Goal: Navigation & Orientation: Find specific page/section

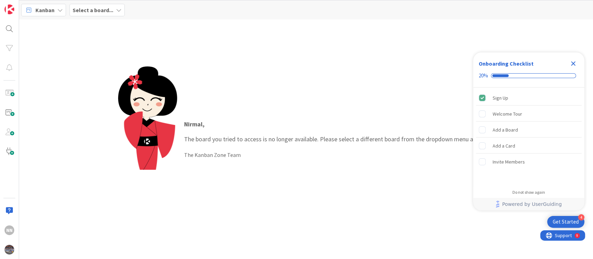
click at [575, 66] on icon "Close Checklist" at bounding box center [573, 63] width 8 height 8
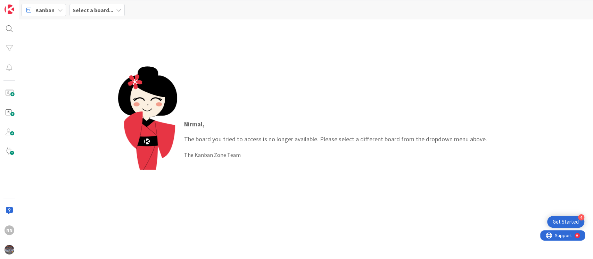
click at [100, 15] on div "Select a board..." at bounding box center [96, 10] width 55 height 12
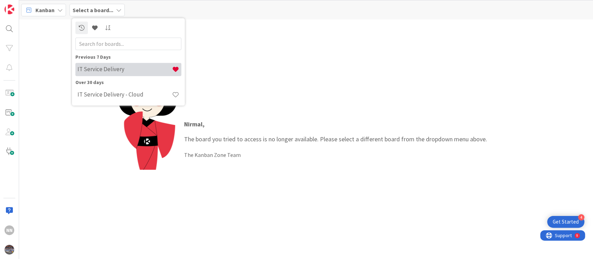
click at [114, 71] on h4 "IT Service Delivery" at bounding box center [124, 69] width 94 height 7
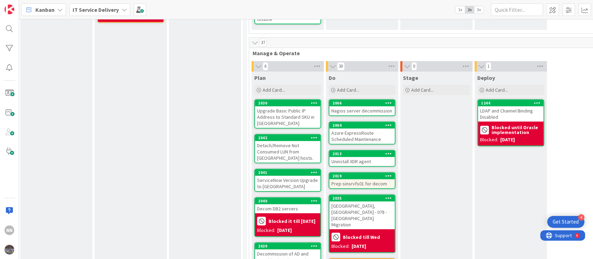
scroll to position [0, 153]
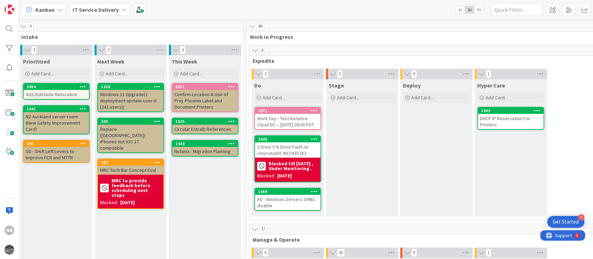
click at [285, 123] on div "Work Day - Test Instance Cloud DC -- [DATE] 09:00 PDT" at bounding box center [287, 121] width 65 height 15
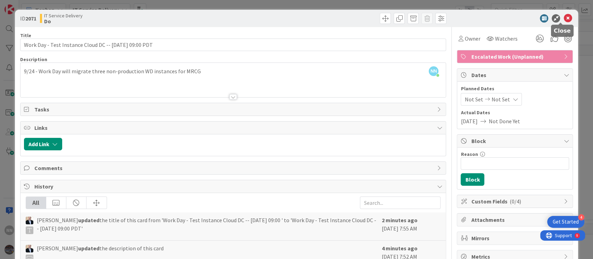
click at [563, 17] on icon at bounding box center [567, 18] width 8 height 8
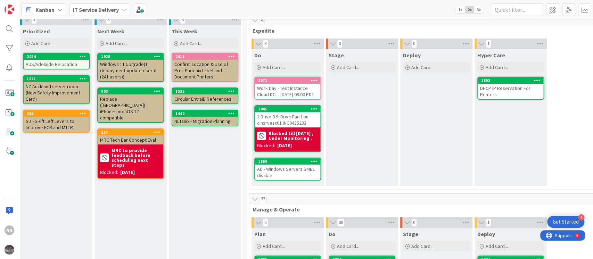
scroll to position [0, 153]
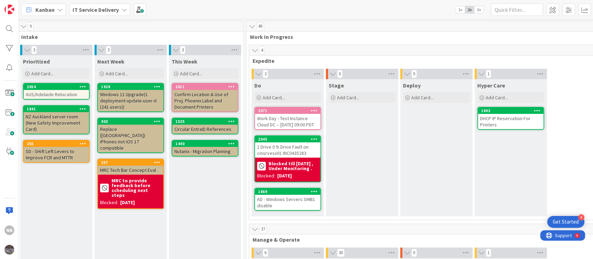
click at [283, 124] on div "Work Day - Test Instance Cloud DC -- [DATE] 09:00 PDT" at bounding box center [287, 121] width 65 height 15
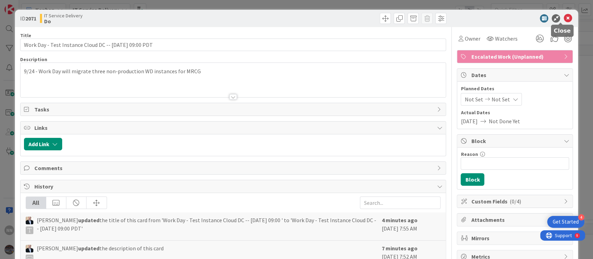
click at [563, 18] on icon at bounding box center [567, 18] width 8 height 8
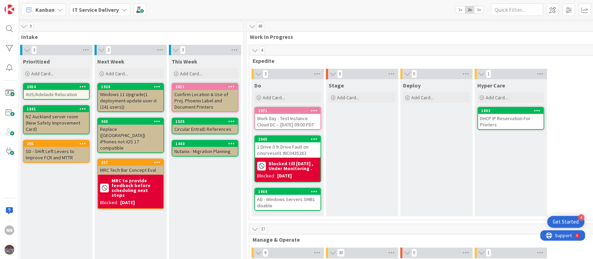
click at [285, 120] on div "Work Day - Test Instance Cloud DC -- Saturday 9/27 at 09:00 PDT" at bounding box center [287, 121] width 65 height 15
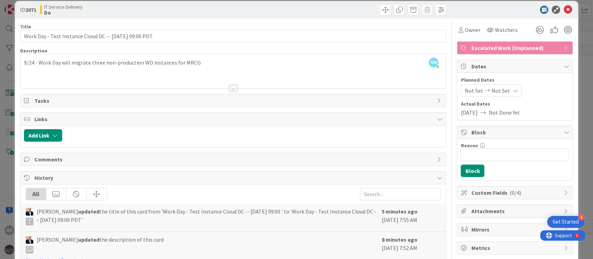
scroll to position [10, 0]
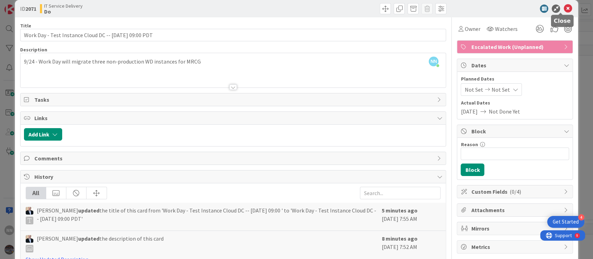
click at [563, 9] on icon at bounding box center [567, 9] width 8 height 8
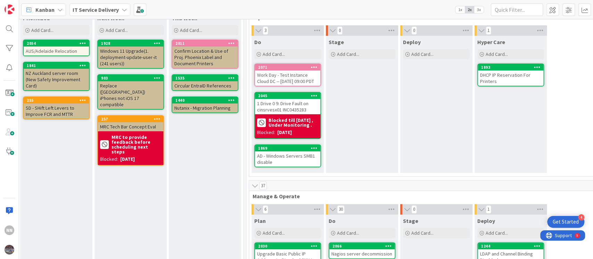
click at [290, 164] on div "AD - Windows Servers SMB1 disable" at bounding box center [287, 158] width 65 height 15
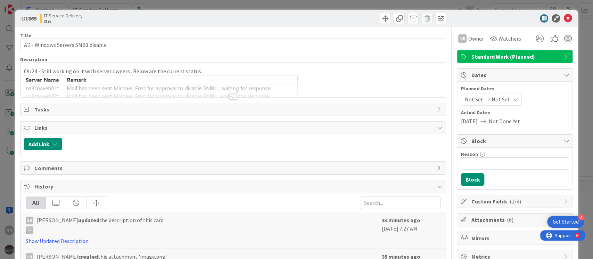
click at [229, 95] on div at bounding box center [233, 97] width 8 height 6
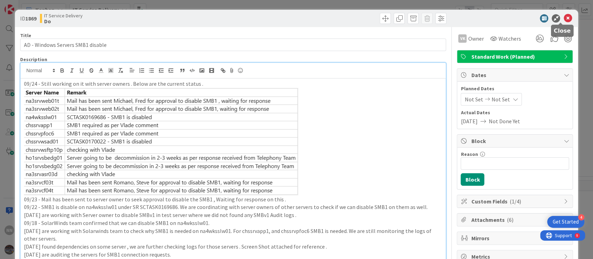
click at [563, 20] on icon at bounding box center [567, 18] width 8 height 8
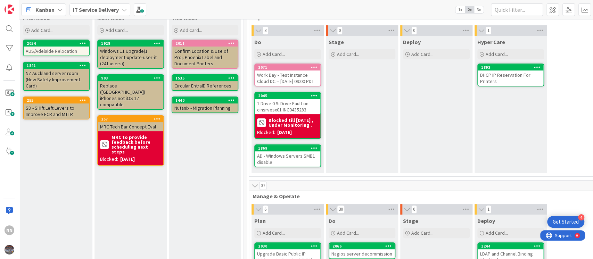
click at [509, 76] on div "DHCP IP Reservation For Printers" at bounding box center [510, 77] width 65 height 15
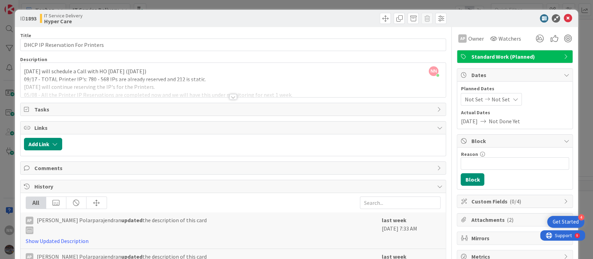
click at [229, 96] on div at bounding box center [233, 97] width 8 height 6
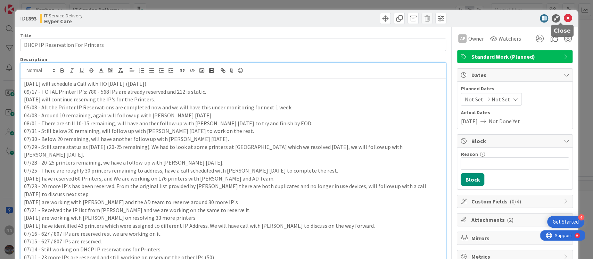
click at [563, 21] on icon at bounding box center [567, 18] width 8 height 8
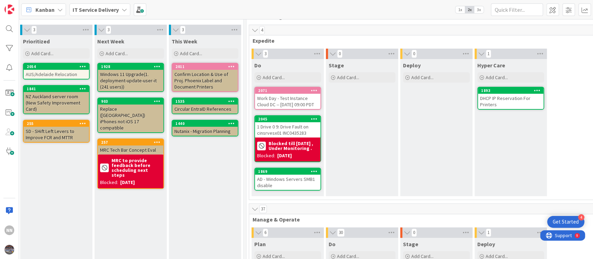
scroll to position [12, 153]
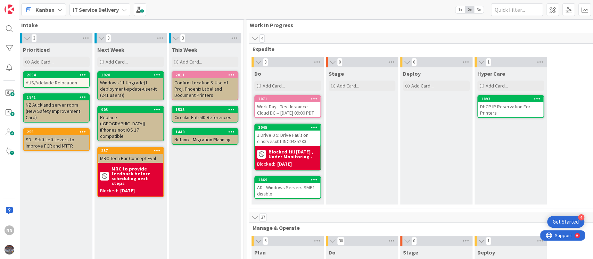
click at [286, 111] on div "Work Day - Test Instance Cloud DC -- Saturday 9/27 at 09:00 PDT" at bounding box center [287, 109] width 65 height 15
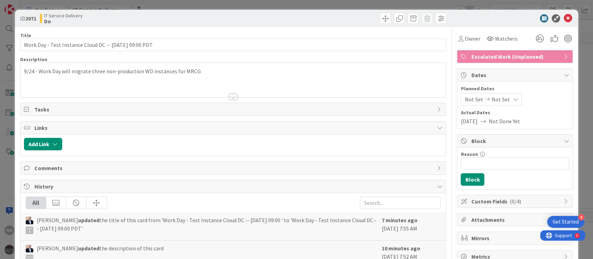
click at [229, 98] on div at bounding box center [233, 97] width 8 height 6
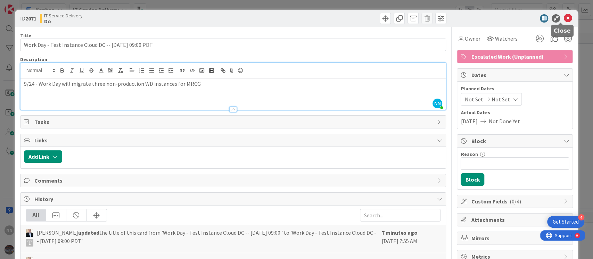
click at [563, 18] on icon at bounding box center [567, 18] width 8 height 8
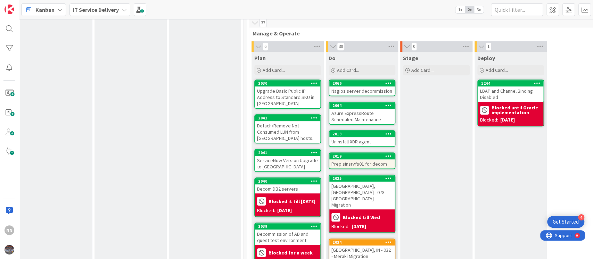
scroll to position [217, 153]
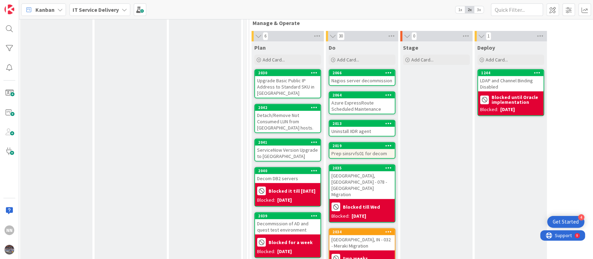
click at [279, 90] on div "Upgrade Basic Public IP Address to Standard SKU in Azure" at bounding box center [287, 87] width 65 height 22
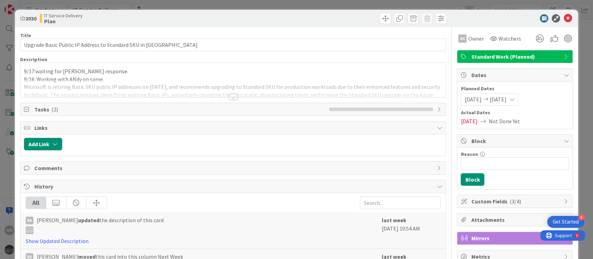
click at [229, 97] on div at bounding box center [233, 97] width 8 height 6
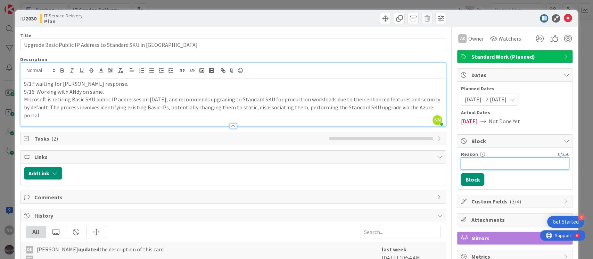
click at [474, 163] on input "Reason" at bounding box center [514, 163] width 108 height 12
type input "Blocked til 17th Oct"
click at [470, 176] on button "Block" at bounding box center [472, 179] width 24 height 12
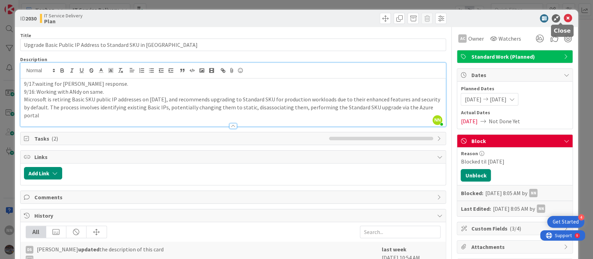
click at [564, 16] on icon at bounding box center [567, 18] width 8 height 8
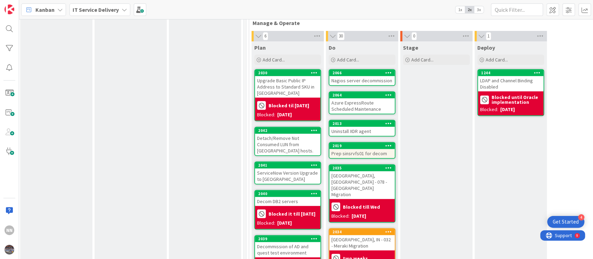
click at [277, 152] on div "Detach/Remove Not Consumed LUN from ESXi hosts." at bounding box center [287, 145] width 65 height 22
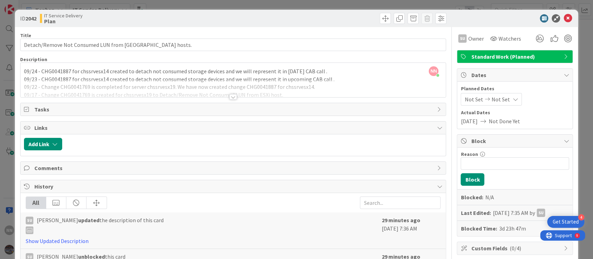
click at [229, 96] on div at bounding box center [233, 97] width 8 height 6
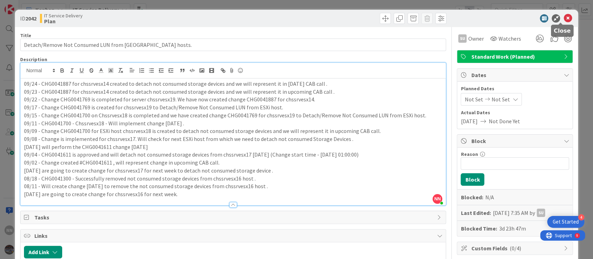
click at [563, 19] on icon at bounding box center [567, 18] width 8 height 8
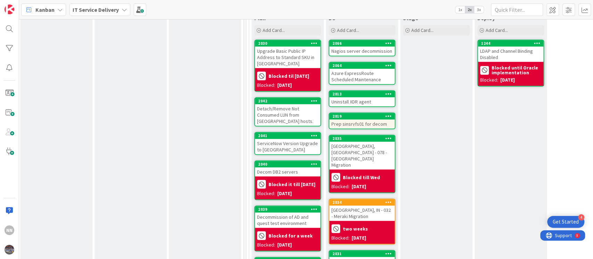
click at [286, 153] on div "ServiceNow Version Upgrade to Yokohama" at bounding box center [287, 146] width 65 height 15
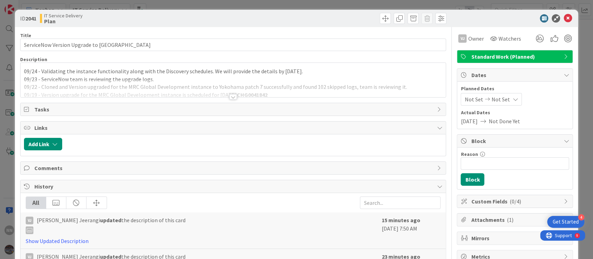
click at [229, 98] on div at bounding box center [233, 97] width 8 height 6
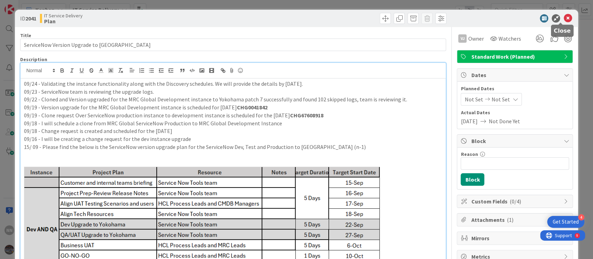
click at [563, 19] on icon at bounding box center [567, 18] width 8 height 8
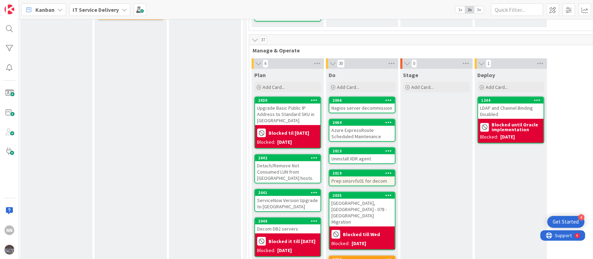
scroll to position [146, 153]
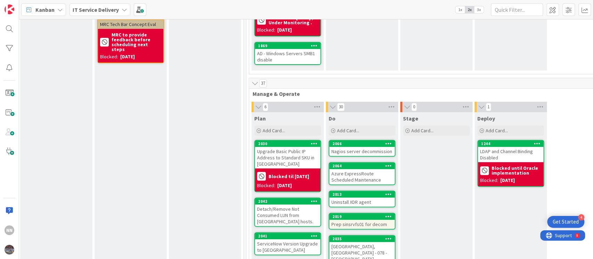
click at [355, 156] on div "Nagios server decommission" at bounding box center [361, 151] width 65 height 9
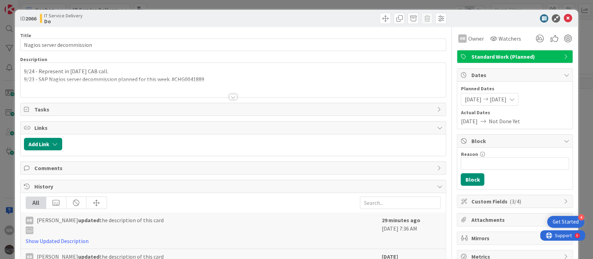
click at [229, 95] on div at bounding box center [233, 97] width 8 height 6
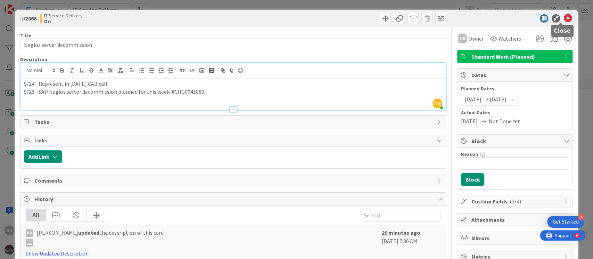
click at [563, 19] on icon at bounding box center [567, 18] width 8 height 8
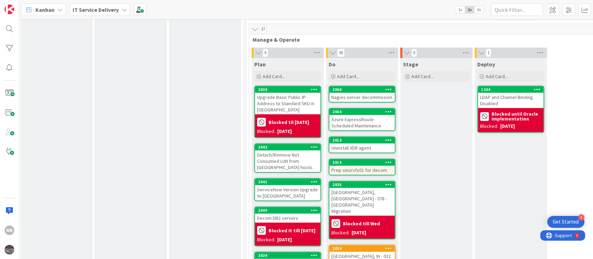
click at [356, 130] on div "Azure ExpressRoute Scheduled Maintenance" at bounding box center [361, 122] width 65 height 15
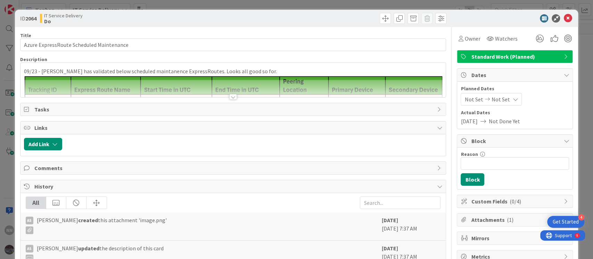
click at [232, 99] on div at bounding box center [233, 97] width 8 height 6
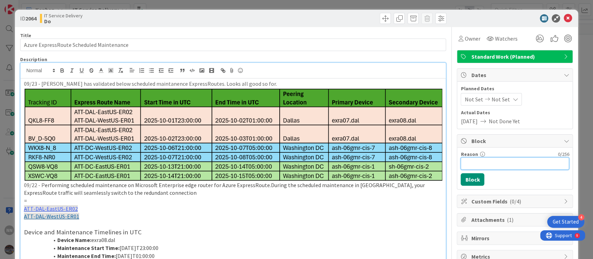
click at [463, 161] on input "Reason" at bounding box center [514, 163] width 108 height 12
type input "Blocked till 15th oct"
click at [463, 177] on button "Block" at bounding box center [472, 179] width 24 height 12
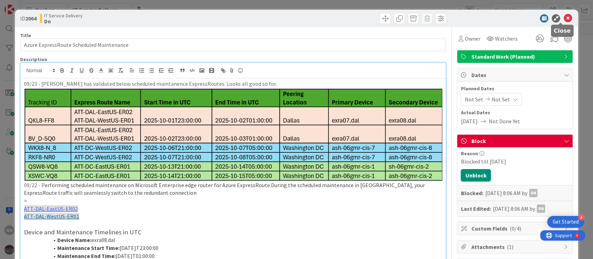
click at [563, 18] on icon at bounding box center [567, 18] width 8 height 8
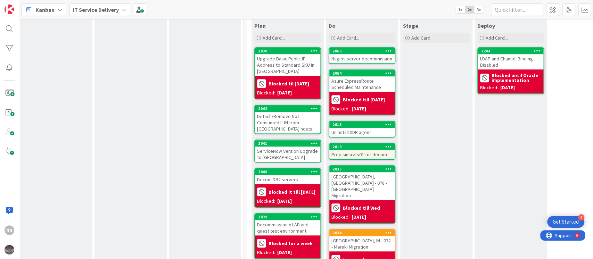
scroll to position [239, 153]
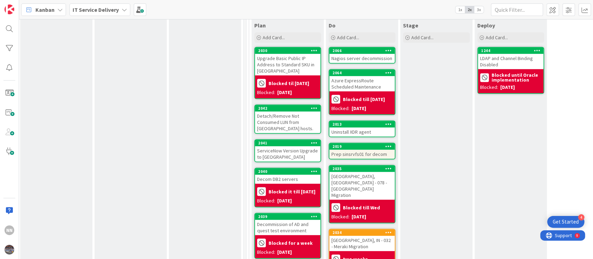
click at [365, 136] on div "Uninstall XDR agent" at bounding box center [361, 131] width 65 height 9
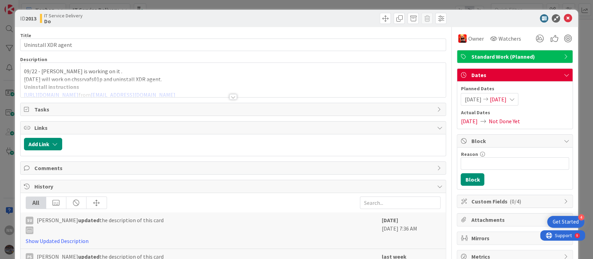
click at [230, 99] on div at bounding box center [233, 97] width 8 height 6
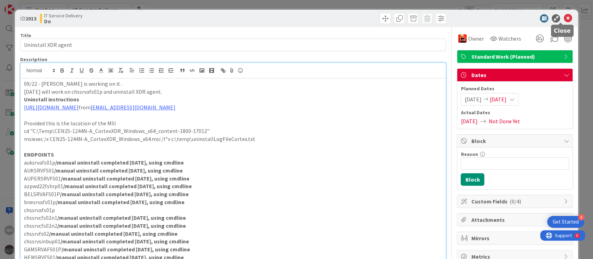
click at [563, 18] on icon at bounding box center [567, 18] width 8 height 8
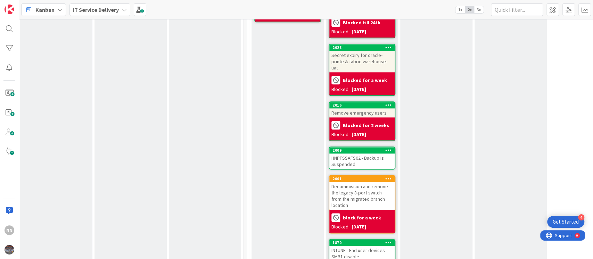
scroll to position [527, 153]
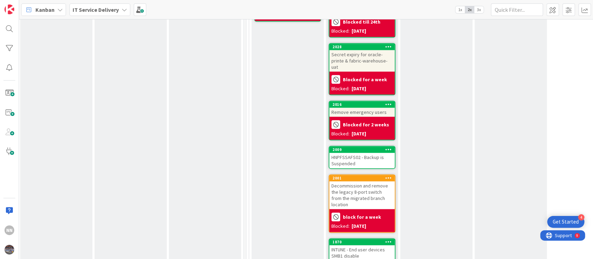
click at [372, 153] on div "HNPFSSAFS02 - Backup is Suspended" at bounding box center [361, 160] width 65 height 15
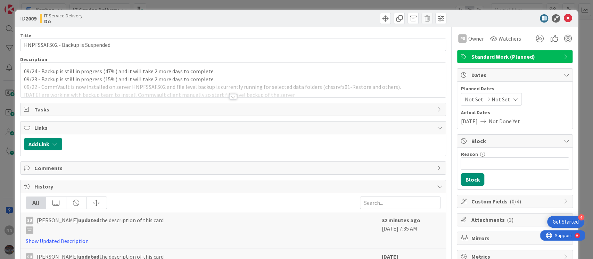
click at [229, 97] on div at bounding box center [233, 97] width 8 height 6
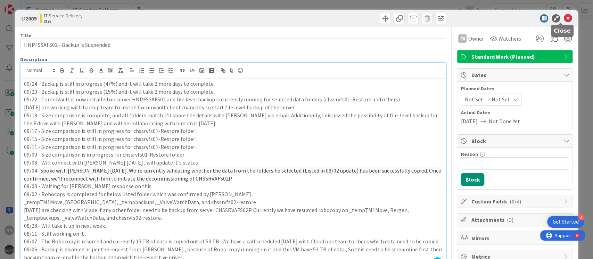
click at [563, 18] on icon at bounding box center [567, 18] width 8 height 8
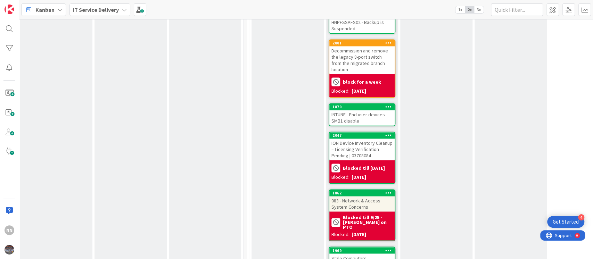
scroll to position [664, 153]
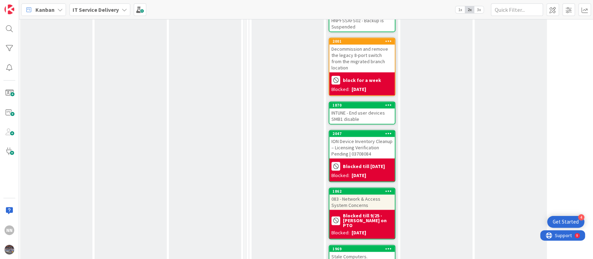
click at [374, 108] on div "INTUNE - End user devices SMB1 disable" at bounding box center [361, 115] width 65 height 15
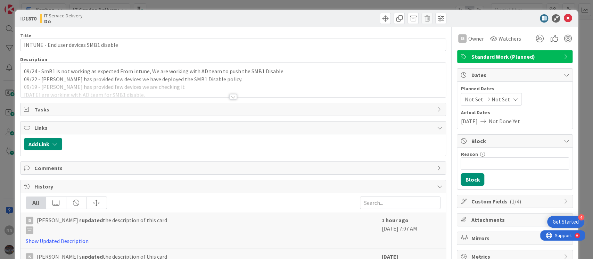
click at [230, 96] on div at bounding box center [233, 97] width 8 height 6
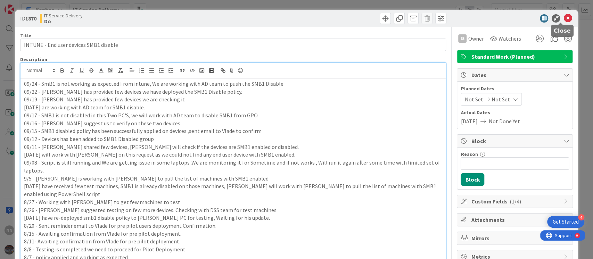
click at [563, 17] on icon at bounding box center [567, 18] width 8 height 8
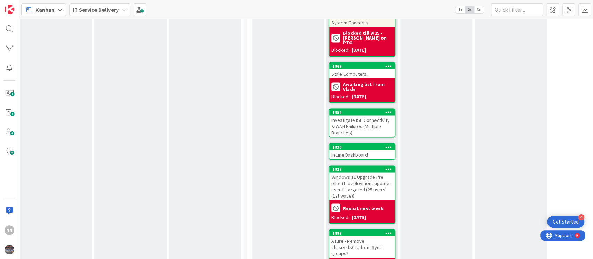
scroll to position [847, 153]
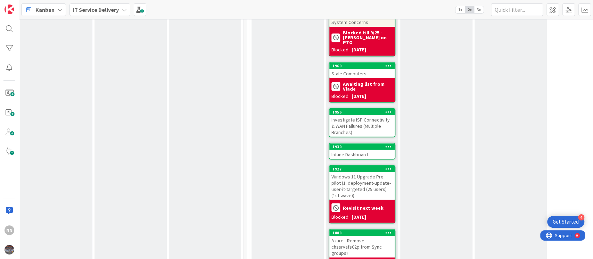
click at [351, 69] on div "Stale Computers." at bounding box center [361, 73] width 65 height 9
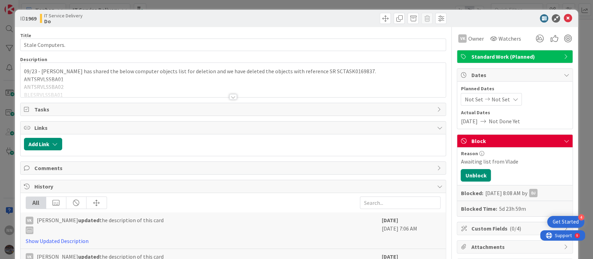
click at [229, 96] on div at bounding box center [233, 97] width 8 height 6
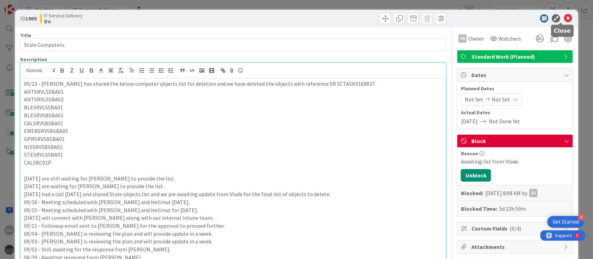
click at [563, 19] on icon at bounding box center [567, 18] width 8 height 8
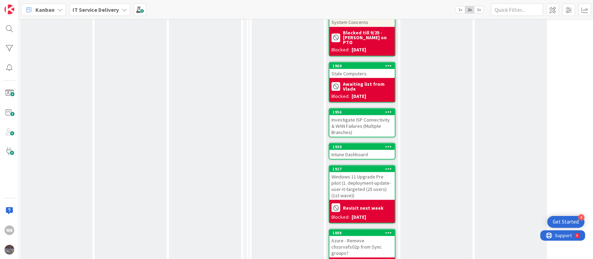
click at [365, 115] on div "Investigate ISP Connectivity & WAN Failures (Multiple Branches)" at bounding box center [361, 126] width 65 height 22
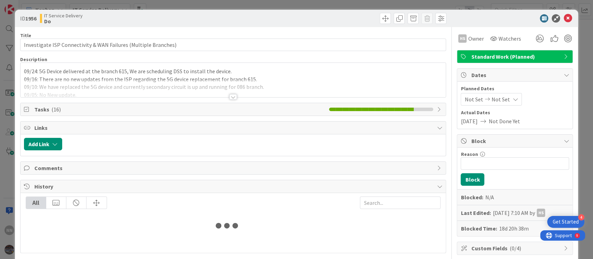
click at [233, 97] on div at bounding box center [233, 97] width 8 height 6
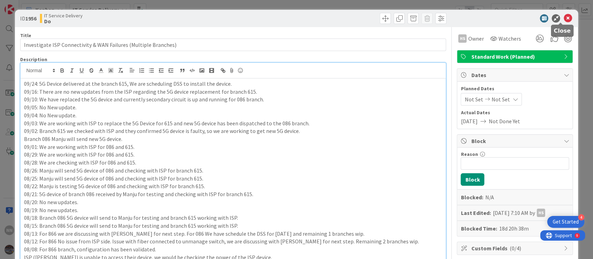
click at [563, 17] on icon at bounding box center [567, 18] width 8 height 8
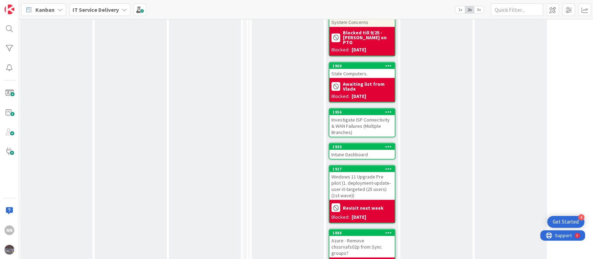
click at [359, 150] on div "Intune Dashboard" at bounding box center [361, 154] width 65 height 9
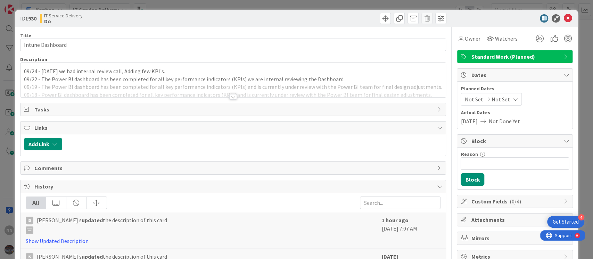
click at [231, 98] on div at bounding box center [233, 97] width 8 height 6
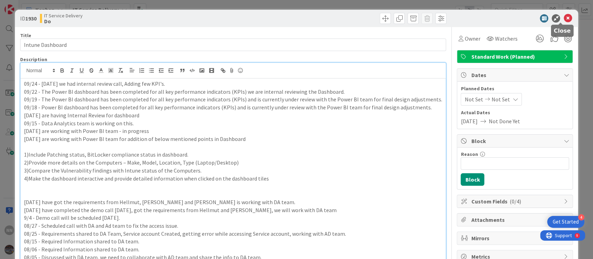
click at [563, 15] on icon at bounding box center [567, 18] width 8 height 8
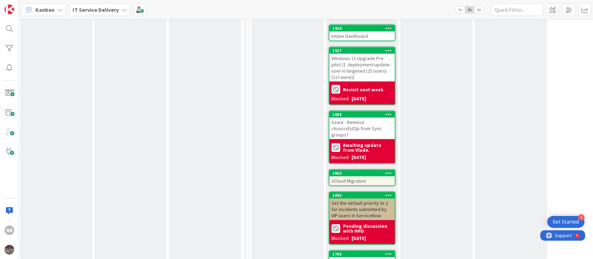
scroll to position [981, 153]
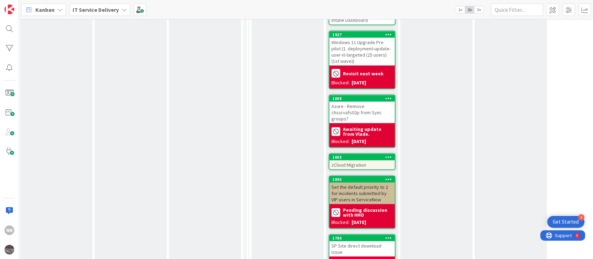
click at [359, 102] on div "Azure - Remove chssrvafs02p from Sync groups?" at bounding box center [361, 113] width 65 height 22
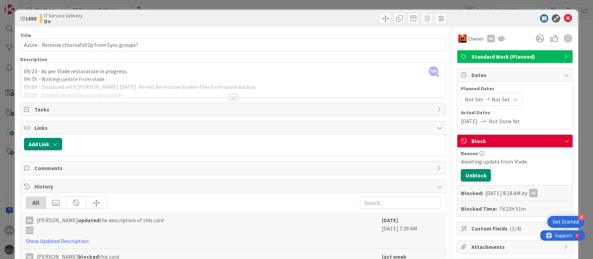
click at [229, 96] on div at bounding box center [233, 97] width 8 height 6
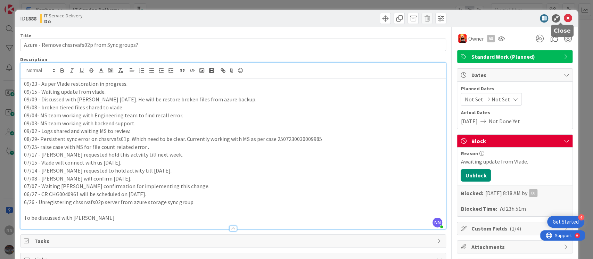
click at [563, 17] on icon at bounding box center [567, 18] width 8 height 8
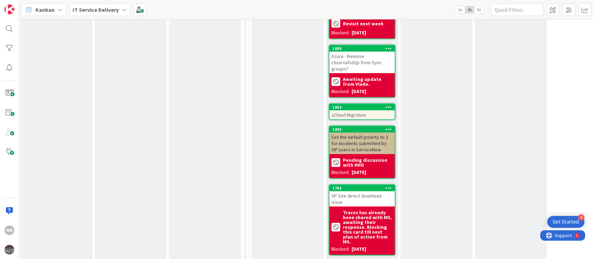
click at [360, 110] on div "zCloud Migration" at bounding box center [361, 114] width 65 height 9
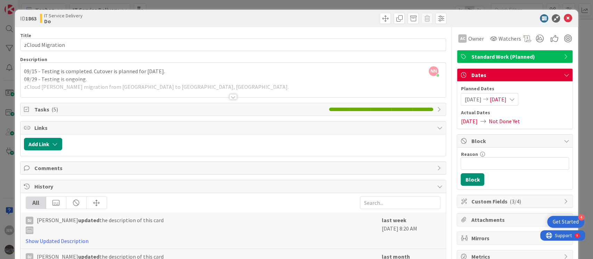
click at [231, 98] on div at bounding box center [233, 97] width 8 height 6
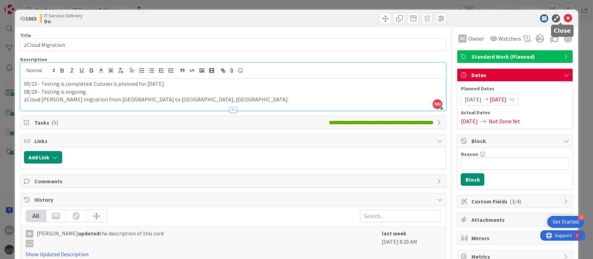
click at [563, 16] on icon at bounding box center [567, 18] width 8 height 8
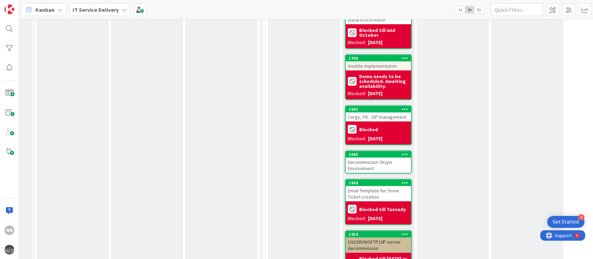
scroll to position [1285, 136]
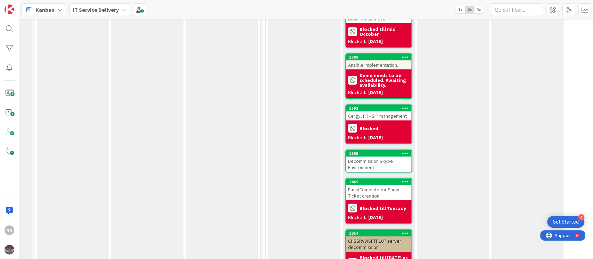
click at [397, 157] on div "Decommission Skype Environment" at bounding box center [378, 164] width 65 height 15
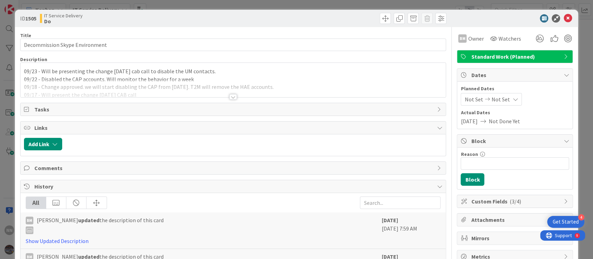
click at [229, 96] on div at bounding box center [233, 97] width 8 height 6
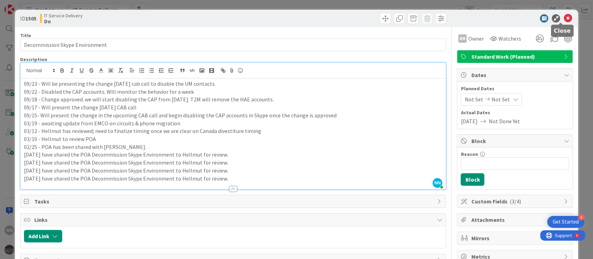
click at [563, 17] on icon at bounding box center [567, 18] width 8 height 8
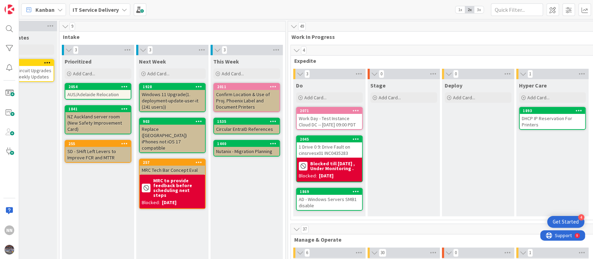
scroll to position [0, 109]
